Goal: Information Seeking & Learning: Learn about a topic

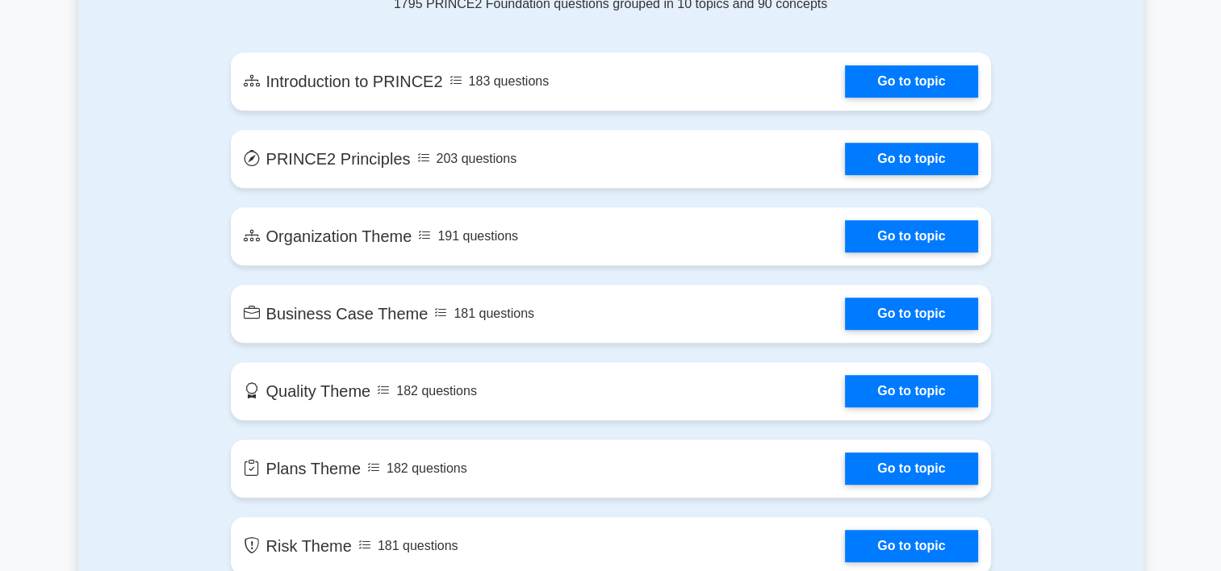
scroll to position [888, 0]
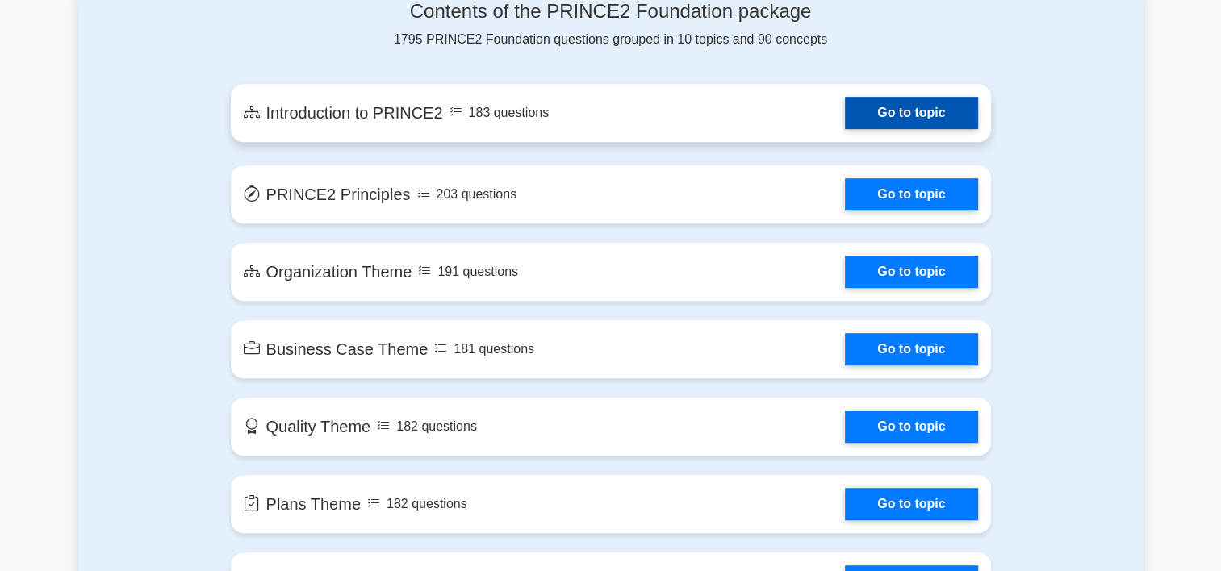
click at [845, 122] on link "Go to topic" at bounding box center [911, 113] width 132 height 32
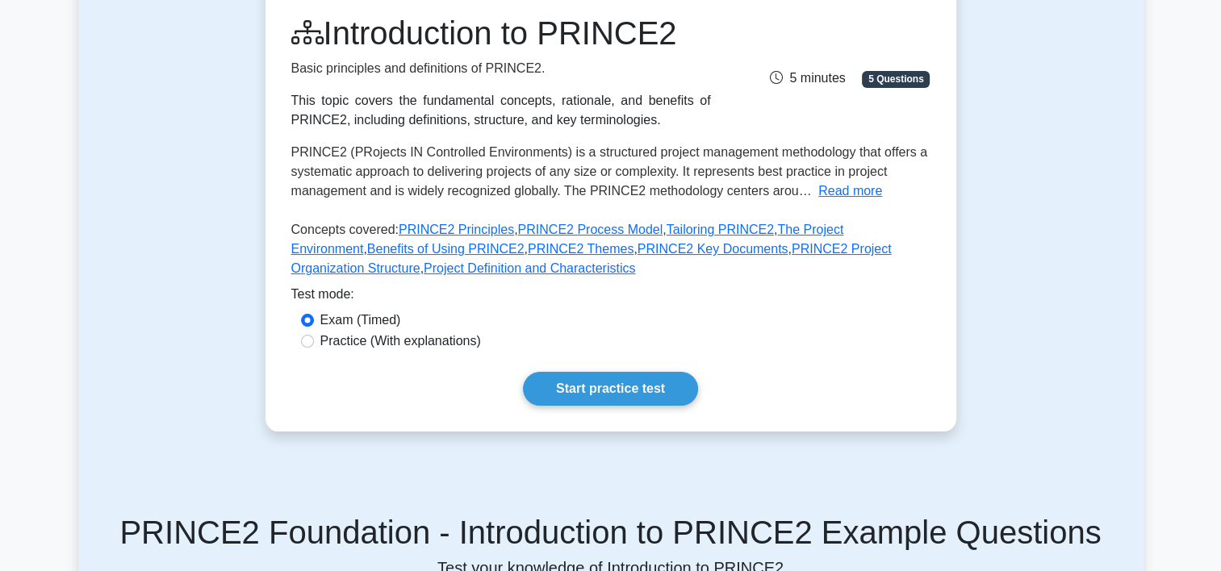
scroll to position [242, 0]
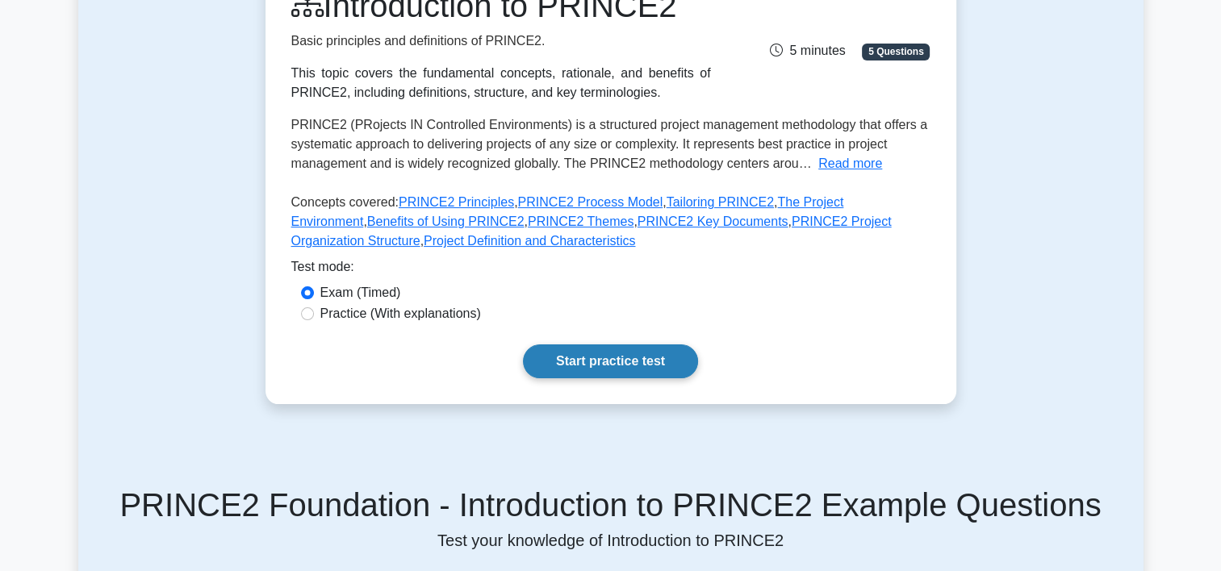
click at [649, 358] on link "Start practice test" at bounding box center [610, 362] width 175 height 34
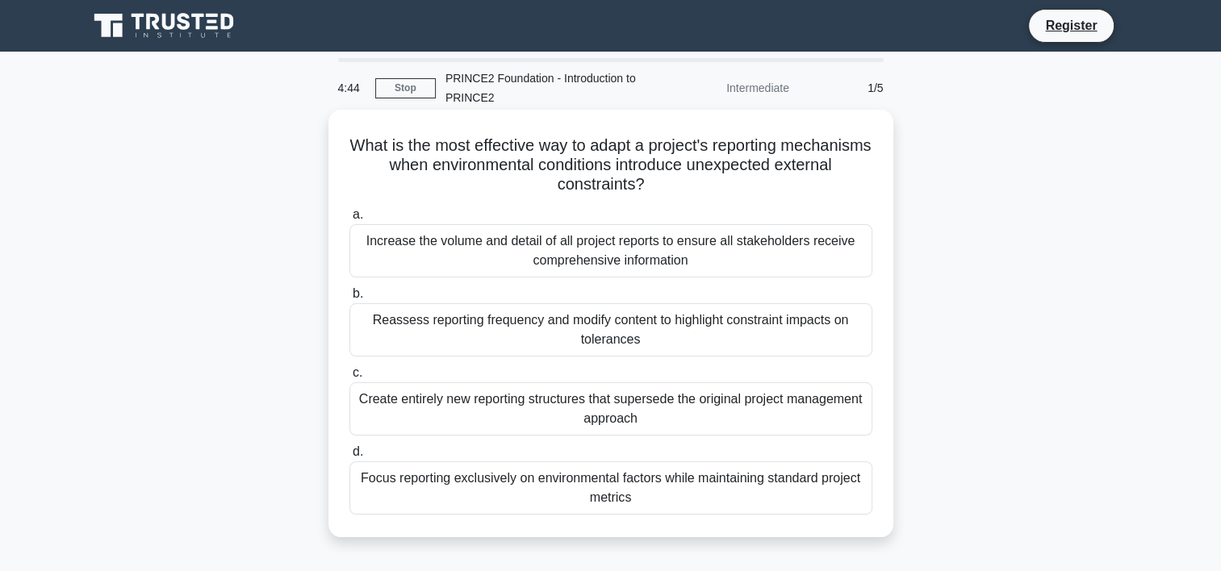
click at [657, 233] on div "Increase the volume and detail of all project reports to ensure all stakeholder…" at bounding box center [610, 250] width 523 height 53
click at [349, 220] on input "a. Increase the volume and detail of all project reports to ensure all stakehol…" at bounding box center [349, 215] width 0 height 10
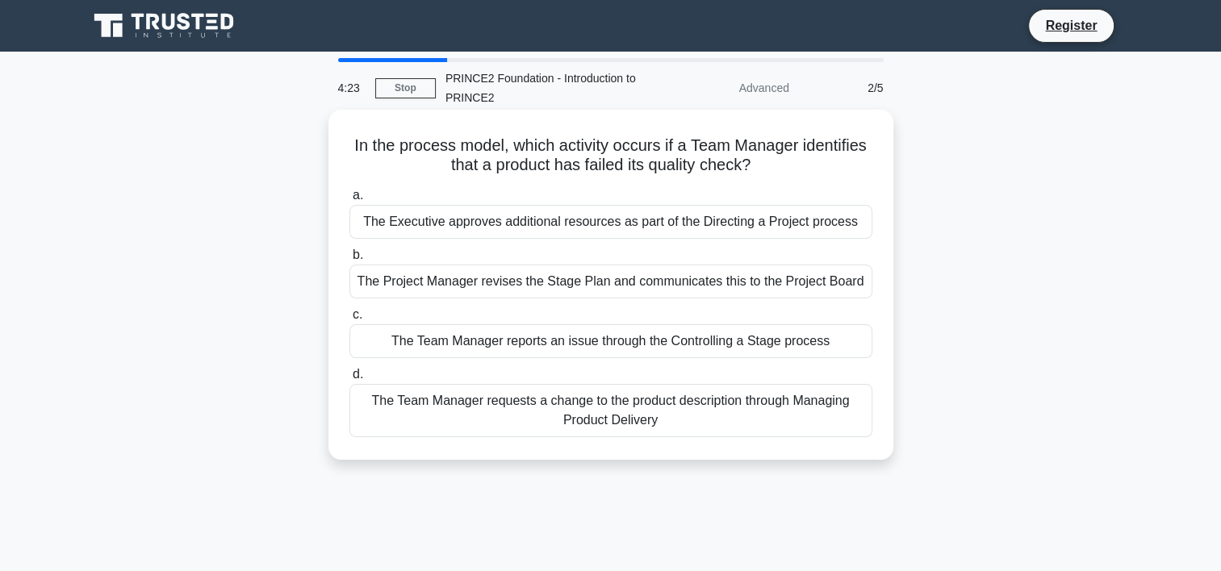
click at [681, 342] on div "The Team Manager reports an issue through the Controlling a Stage process" at bounding box center [610, 341] width 523 height 34
click at [349, 320] on input "c. The Team Manager reports an issue through the Controlling a Stage process" at bounding box center [349, 315] width 0 height 10
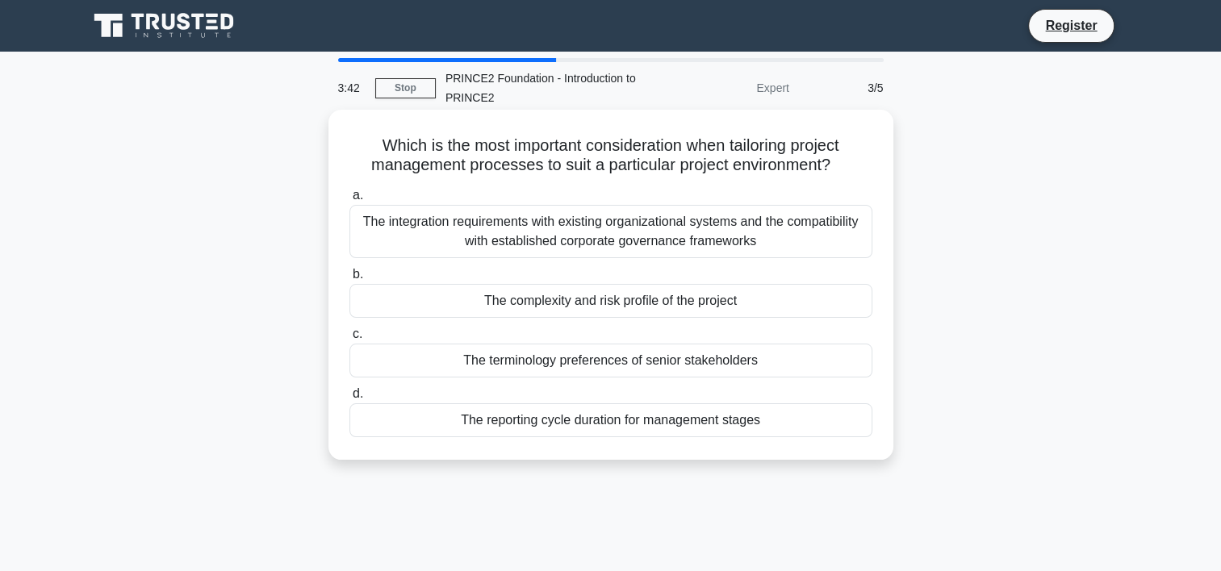
click at [725, 300] on div "The complexity and risk profile of the project" at bounding box center [610, 301] width 523 height 34
click at [349, 280] on input "b. The complexity and risk profile of the project" at bounding box center [349, 274] width 0 height 10
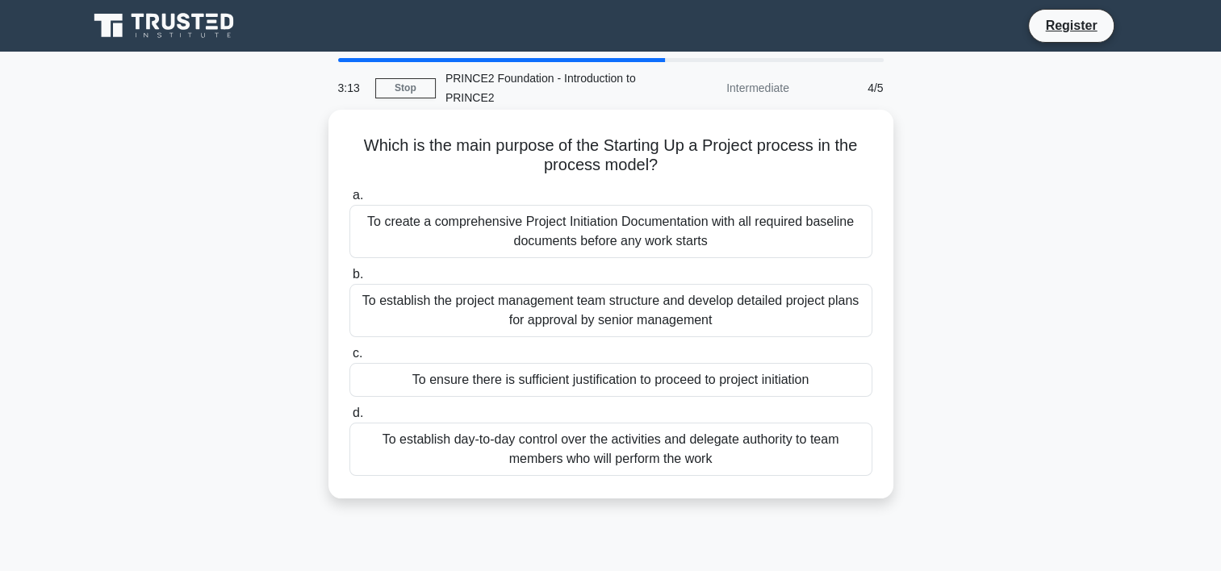
click at [744, 321] on div "To establish the project management team structure and develop detailed project…" at bounding box center [610, 310] width 523 height 53
click at [349, 280] on input "b. To establish the project management team structure and develop detailed proj…" at bounding box center [349, 274] width 0 height 10
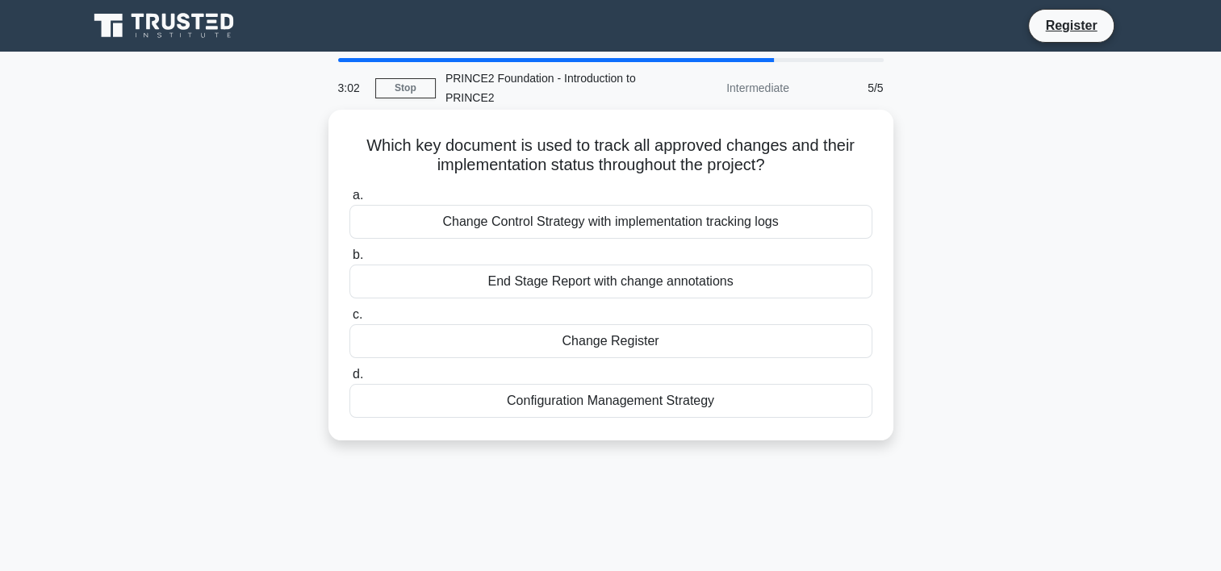
click at [720, 352] on div "Change Register" at bounding box center [610, 341] width 523 height 34
click at [349, 320] on input "c. Change Register" at bounding box center [349, 315] width 0 height 10
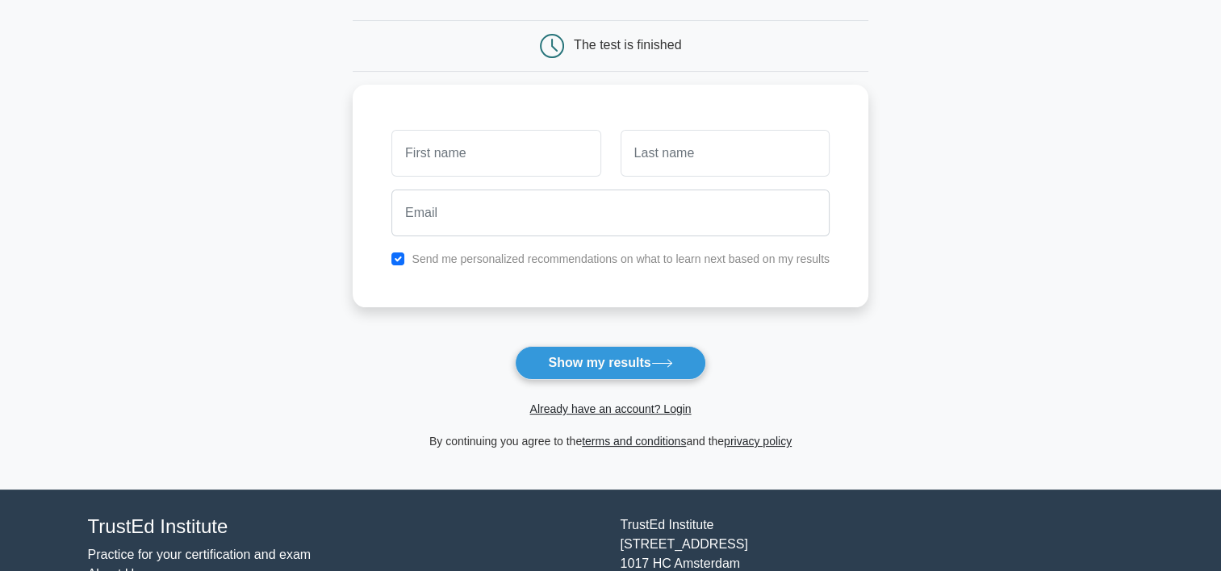
scroll to position [161, 0]
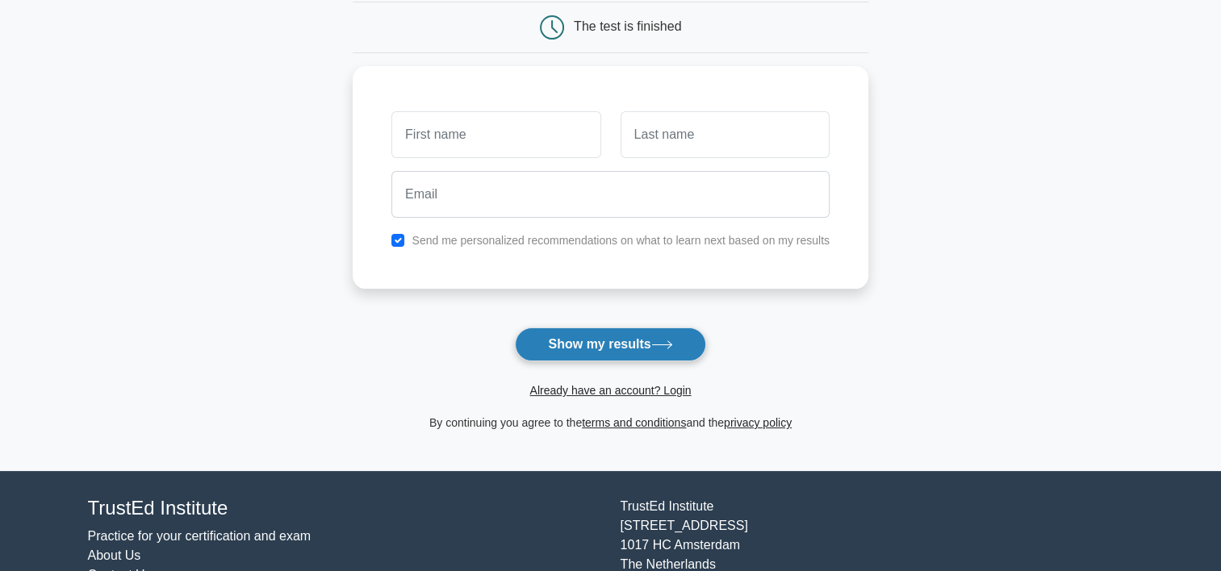
click at [654, 353] on button "Show my results" at bounding box center [610, 345] width 190 height 34
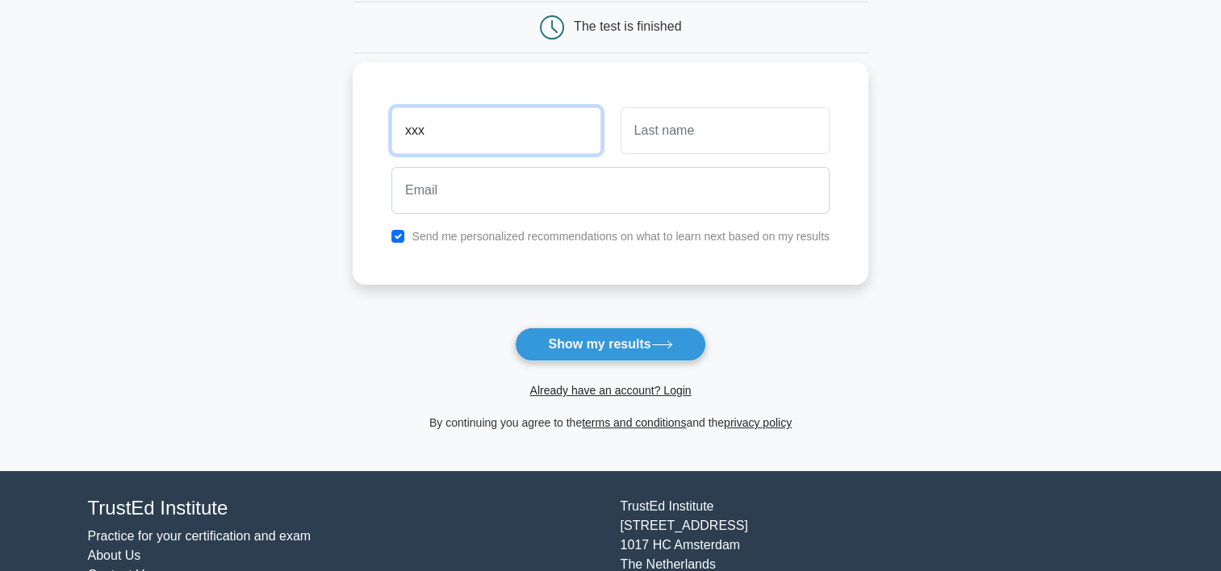
type input "xxx"
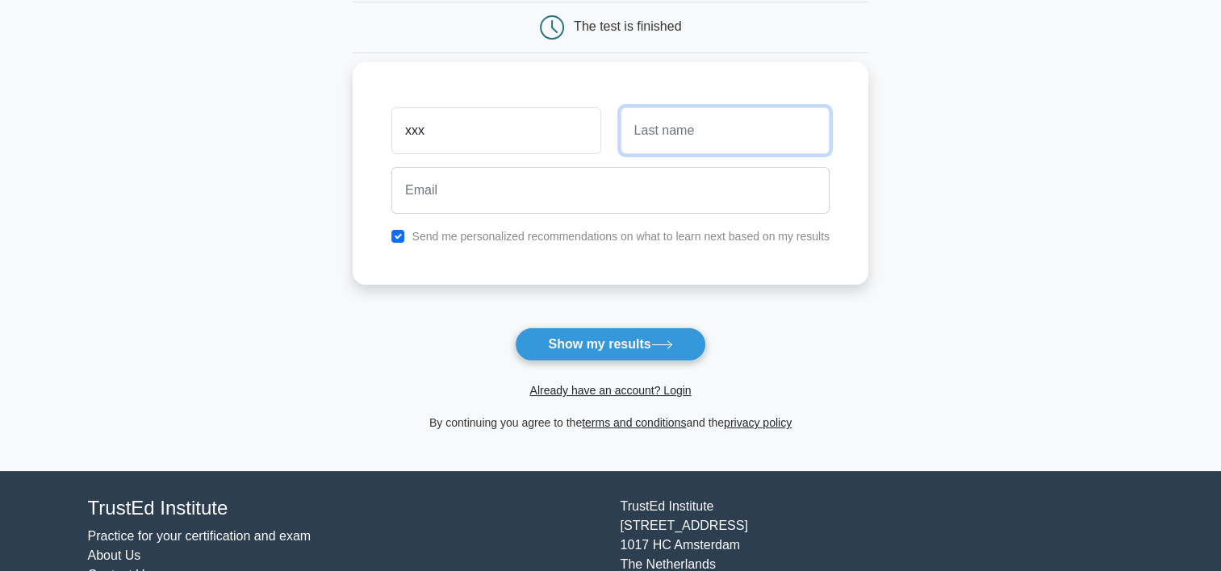
click at [673, 124] on input "text" at bounding box center [724, 130] width 209 height 47
type input "xxx"
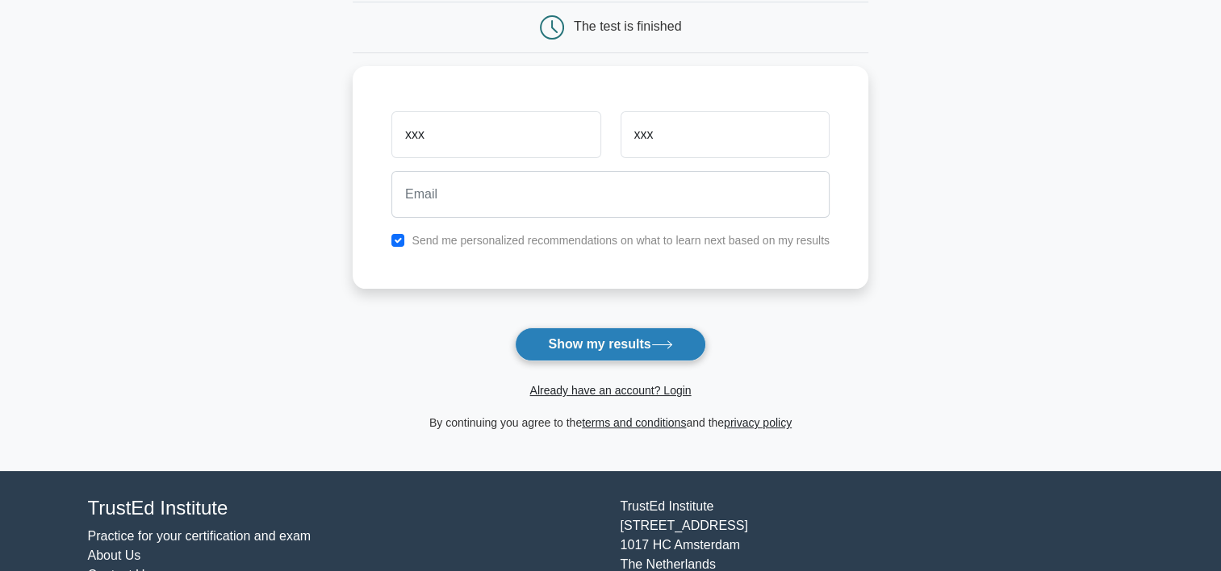
click at [619, 336] on button "Show my results" at bounding box center [610, 345] width 190 height 34
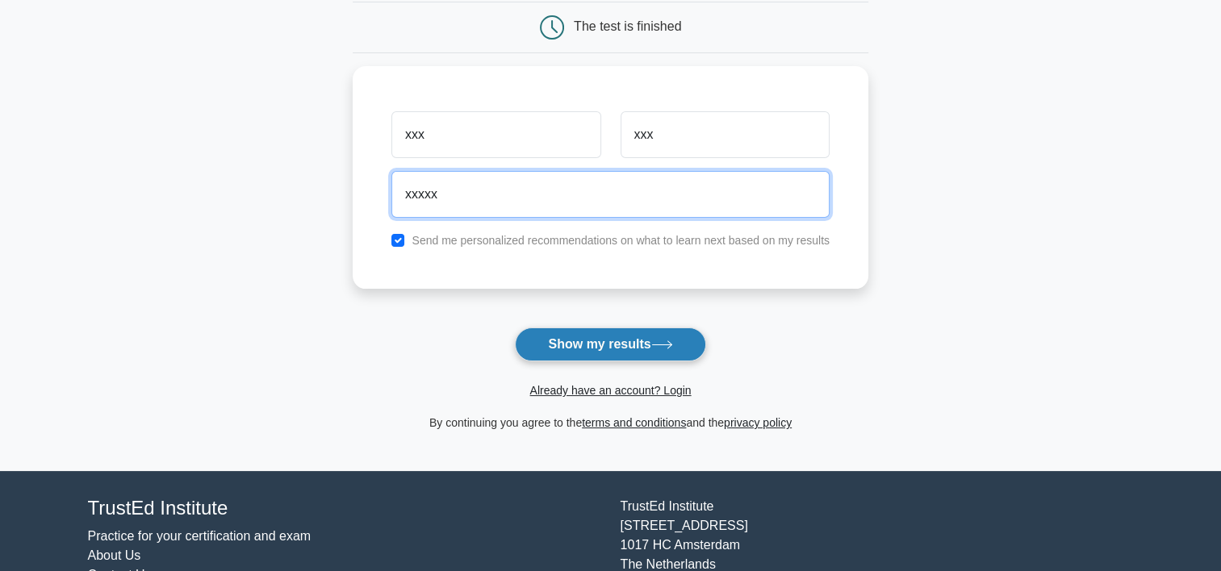
type input "xxxxx"
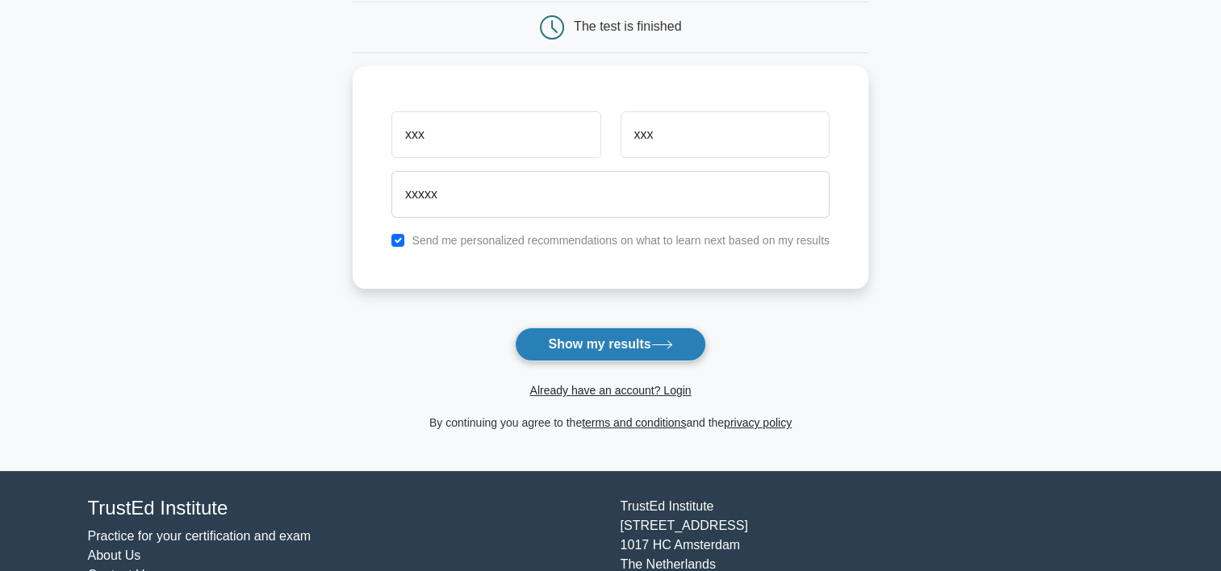
click at [594, 340] on button "Show my results" at bounding box center [610, 345] width 190 height 34
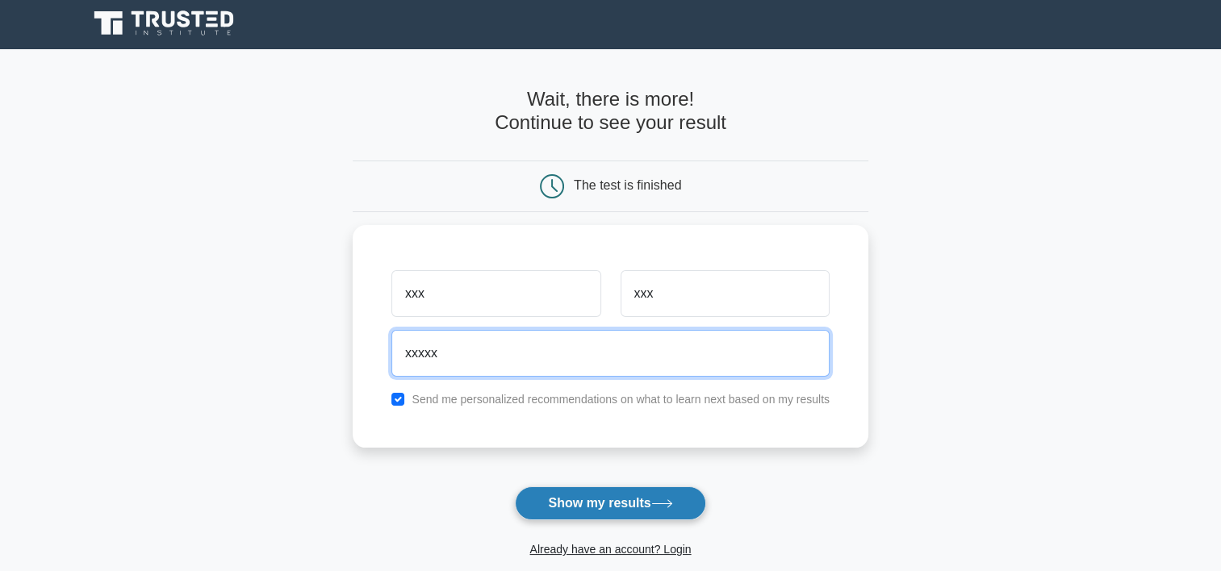
scroll to position [0, 0]
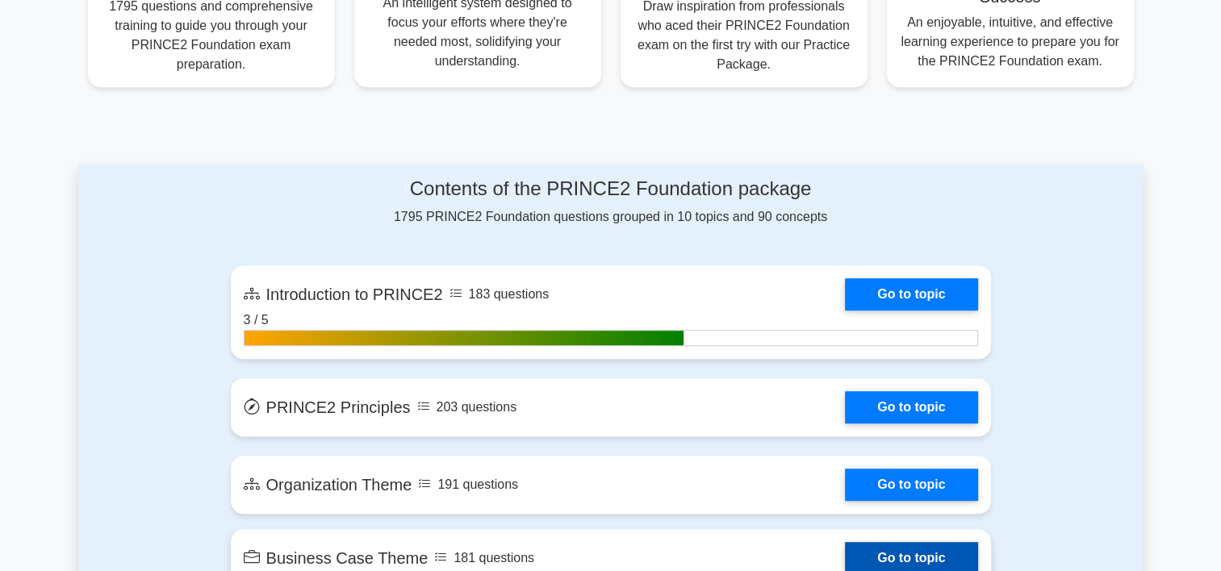
scroll to position [645, 0]
